Goal: Transaction & Acquisition: Obtain resource

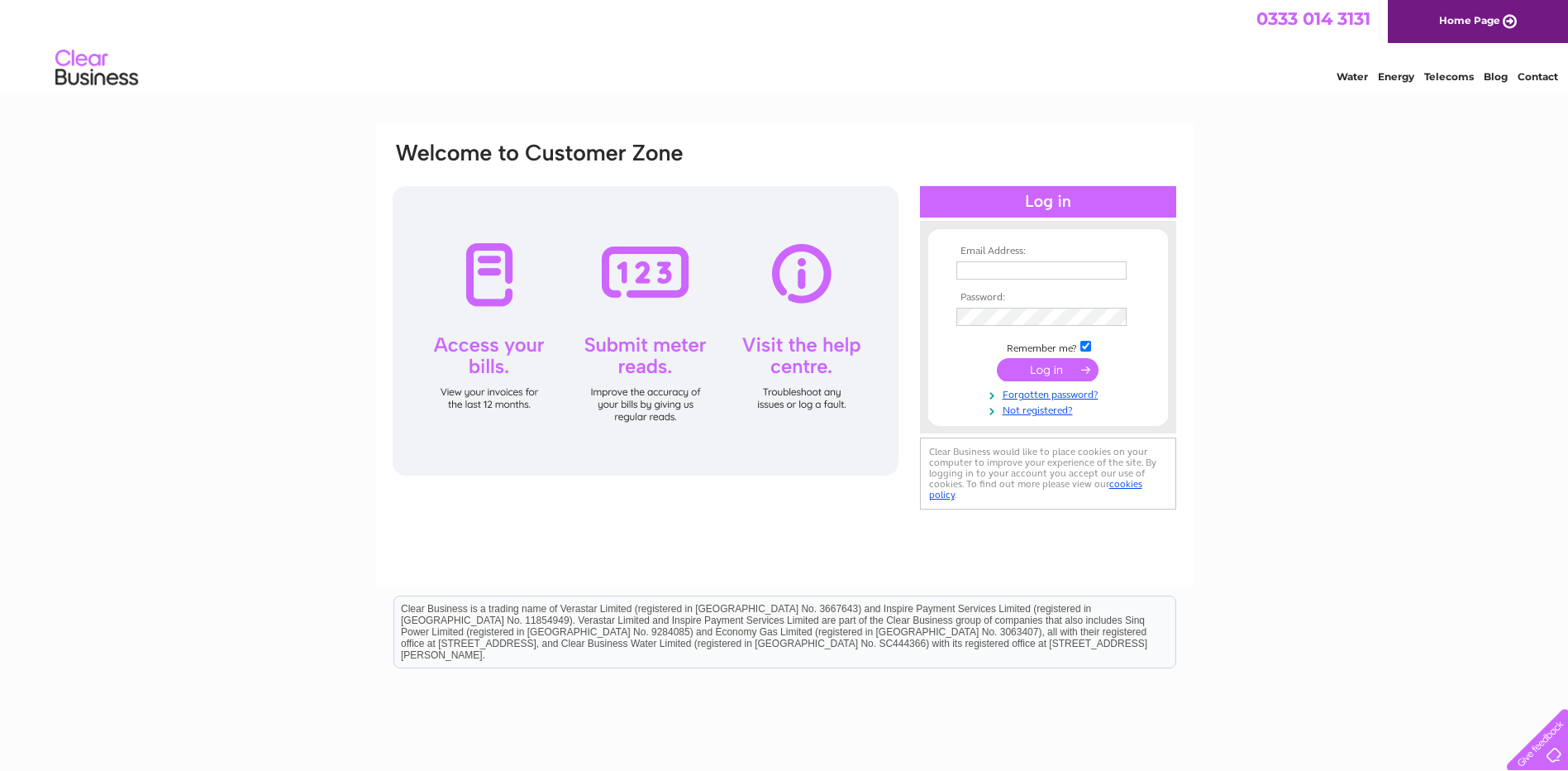
click at [1034, 272] on input "text" at bounding box center [1041, 270] width 170 height 18
type input "u"
type input "ITSUKAP@PARKERWELLBORE.COM"
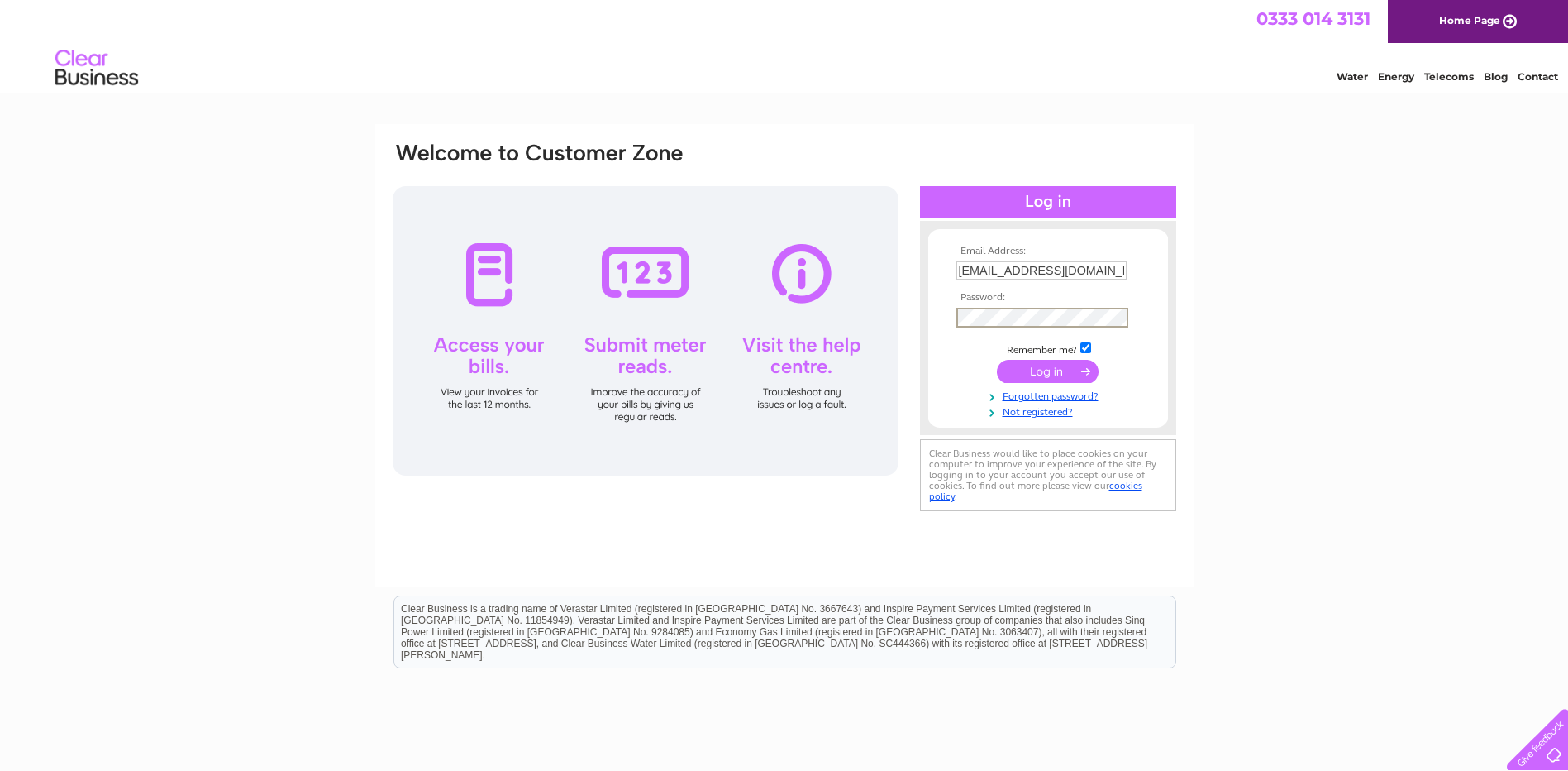
click at [997, 360] on input "submit" at bounding box center [1047, 371] width 101 height 23
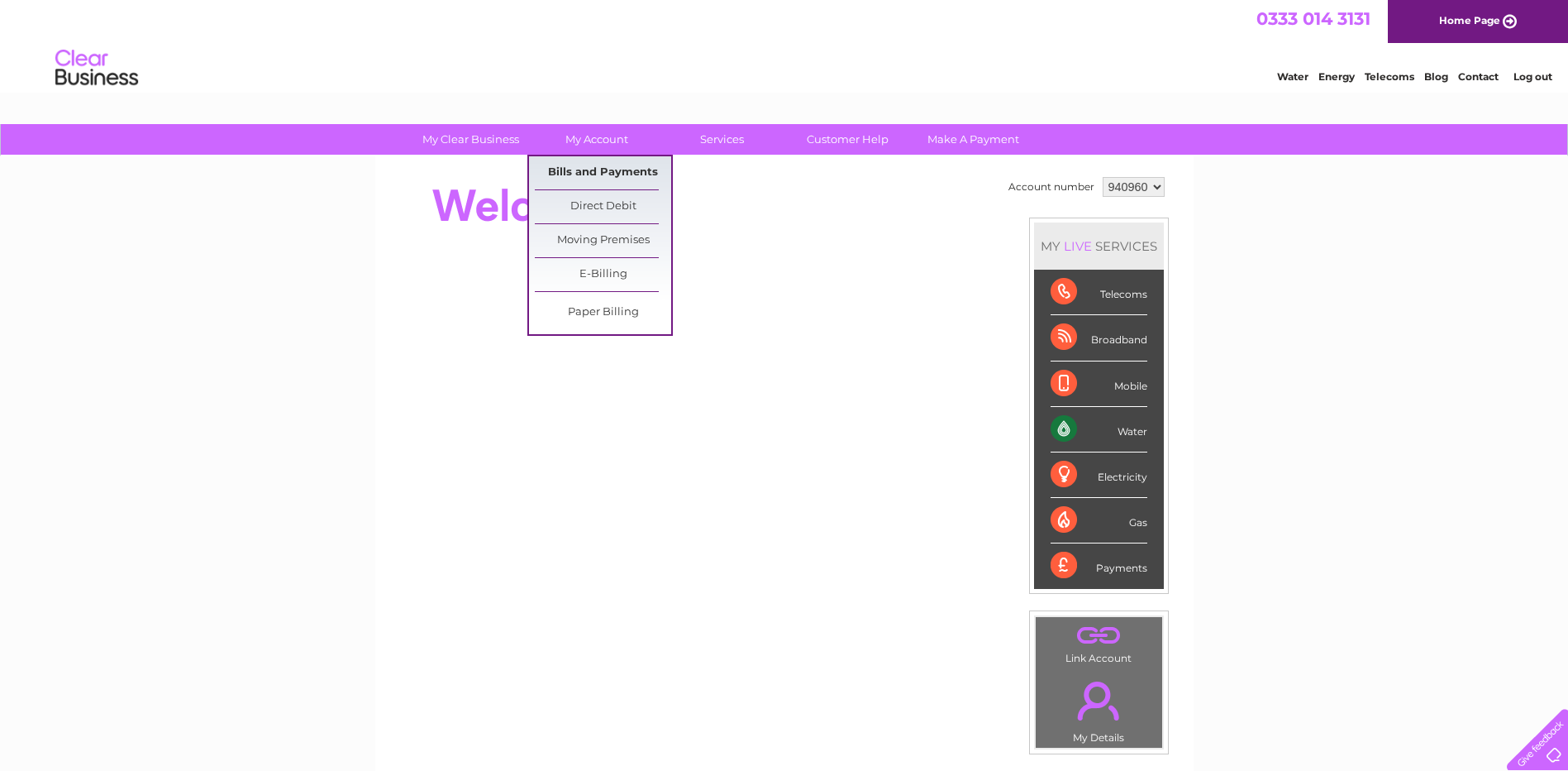
click at [591, 168] on link "Bills and Payments" at bounding box center [602, 173] width 137 height 33
click at [600, 176] on link "Bills and Payments" at bounding box center [602, 173] width 137 height 33
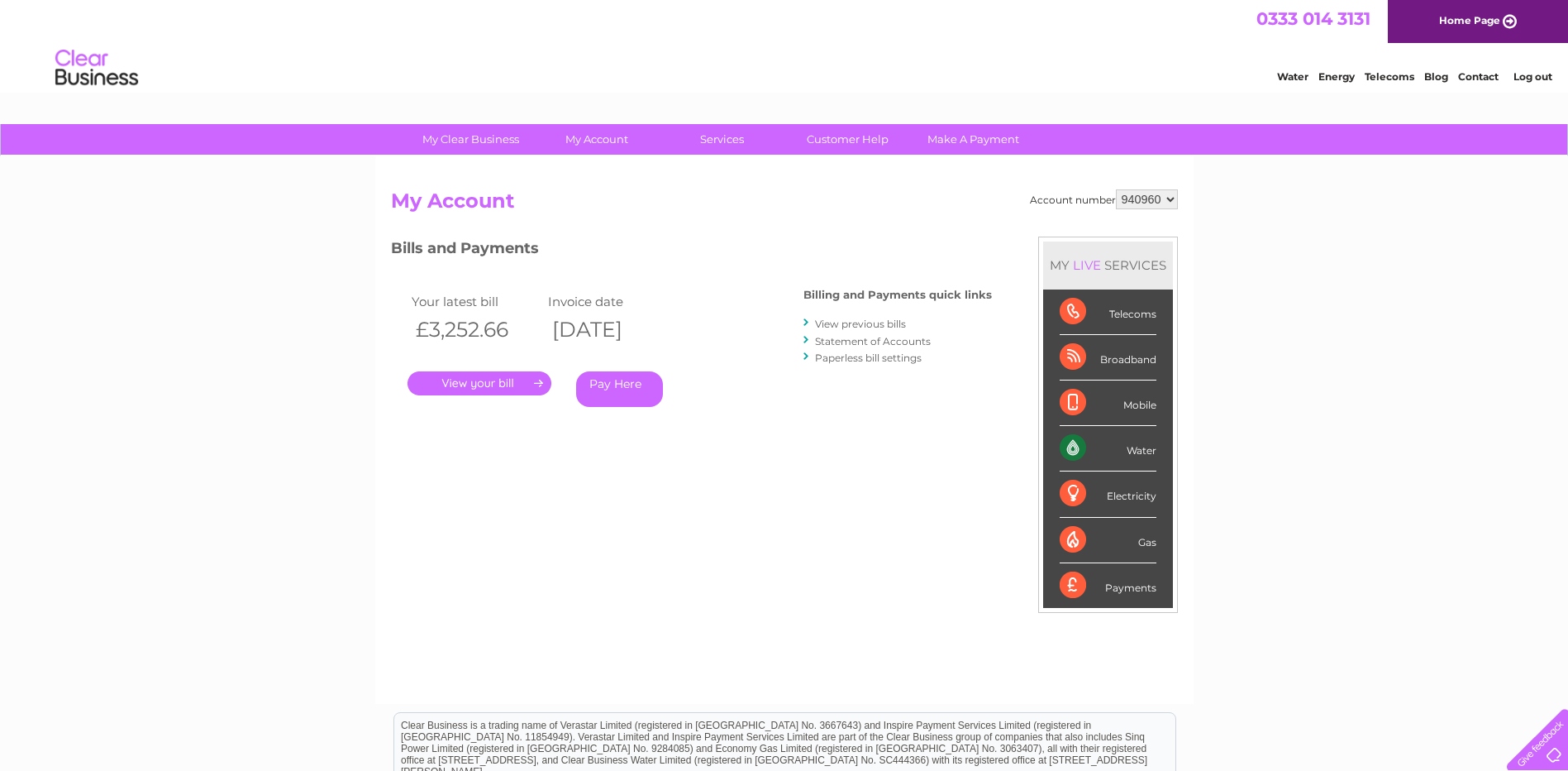
click at [466, 385] on link "." at bounding box center [479, 383] width 143 height 24
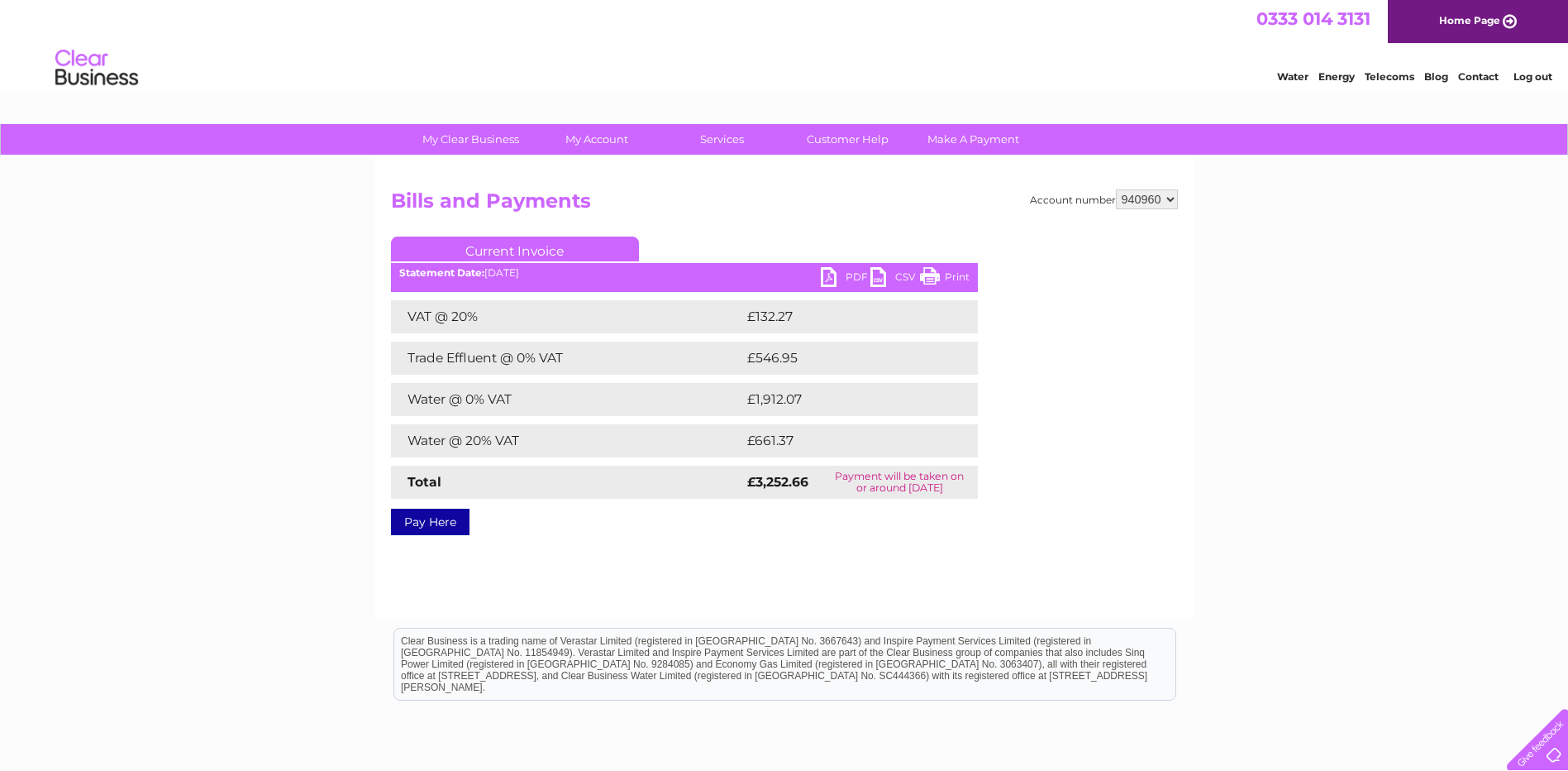
click at [825, 276] on link "PDF" at bounding box center [845, 279] width 50 height 24
click at [1530, 76] on link "Log out" at bounding box center [1533, 76] width 39 height 12
